Goal: Obtain resource: Download file/media

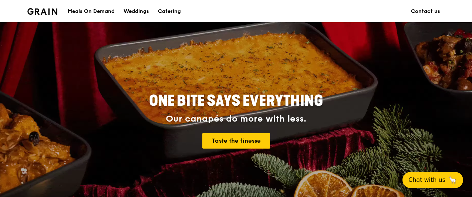
scroll to position [37, 0]
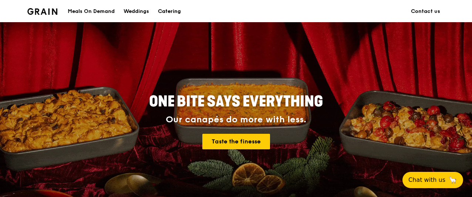
click at [171, 11] on div "Catering" at bounding box center [169, 11] width 23 height 22
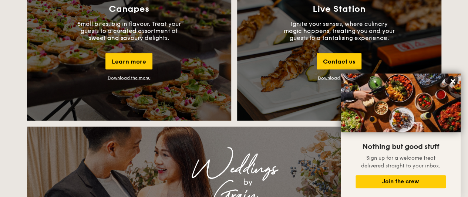
scroll to position [887, 0]
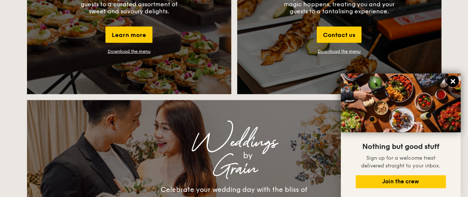
click at [451, 82] on icon at bounding box center [452, 81] width 7 height 7
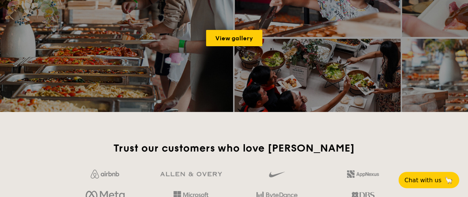
scroll to position [1146, 0]
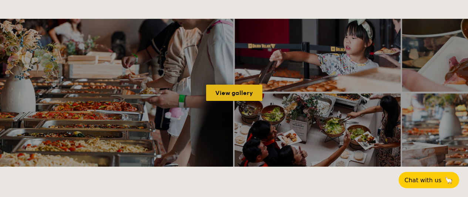
click at [232, 92] on link "View gallery" at bounding box center [234, 93] width 56 height 16
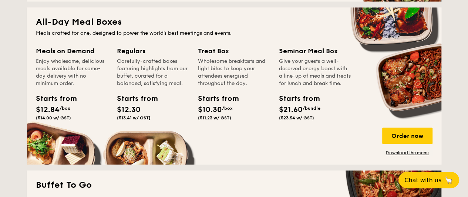
scroll to position [480, 0]
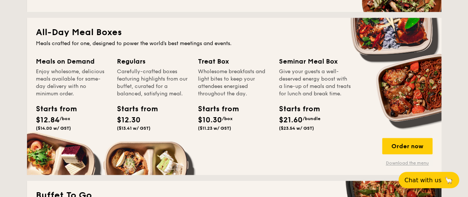
click at [408, 163] on link "Download the menu" at bounding box center [407, 163] width 50 height 6
